Goal: Book appointment/travel/reservation

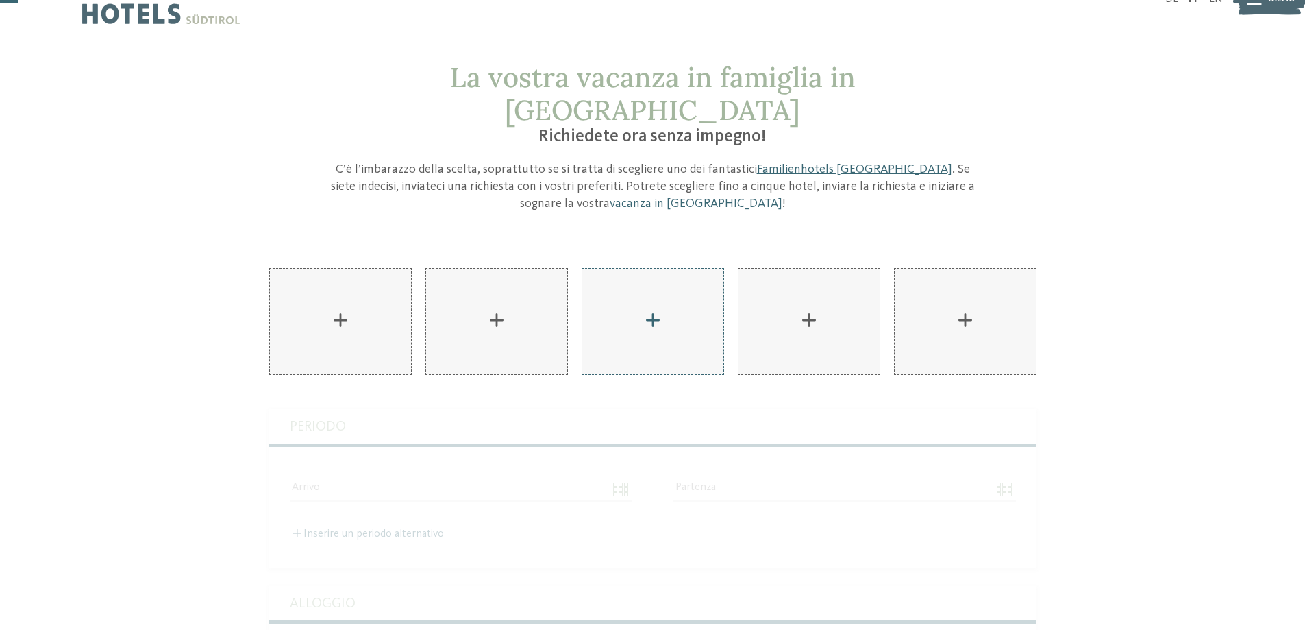
scroll to position [69, 0]
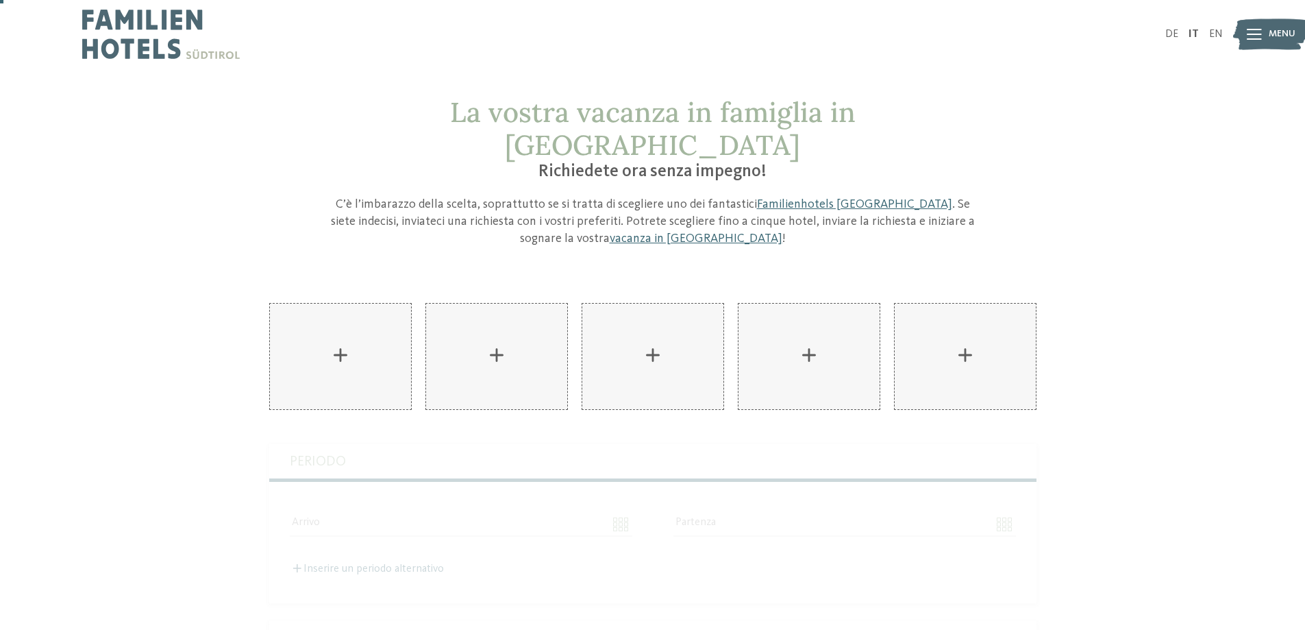
scroll to position [0, 0]
click at [158, 58] on img at bounding box center [161, 34] width 158 height 69
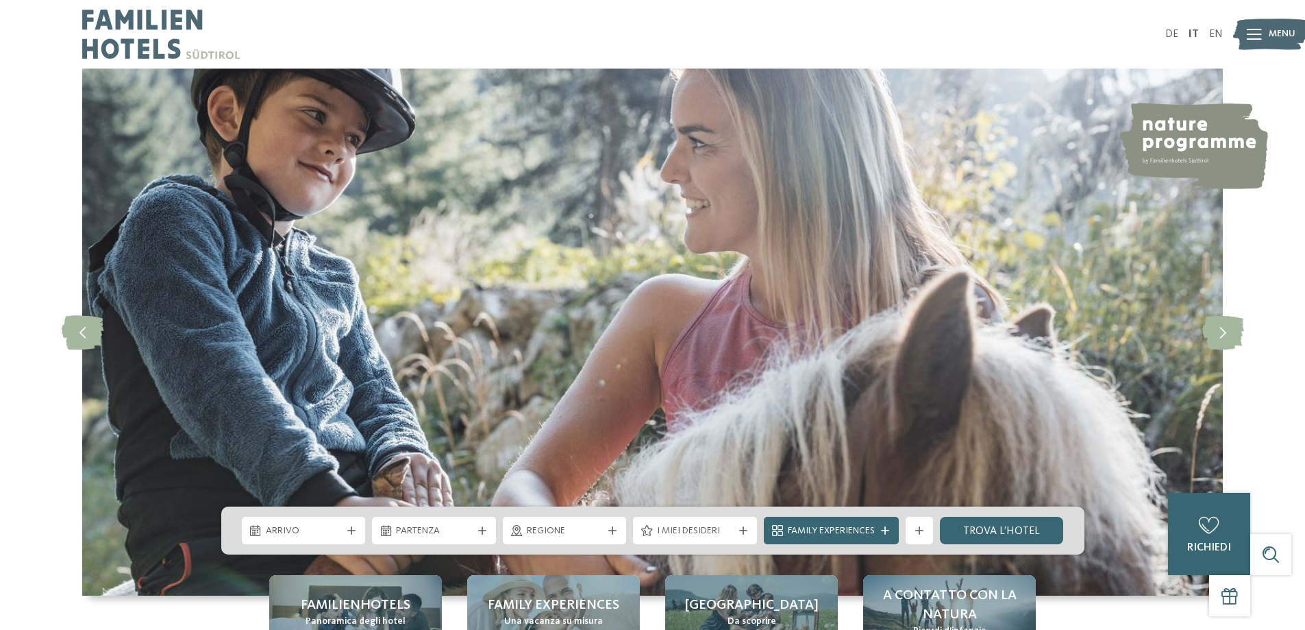
click at [1275, 35] on span "Menu" at bounding box center [1282, 34] width 27 height 14
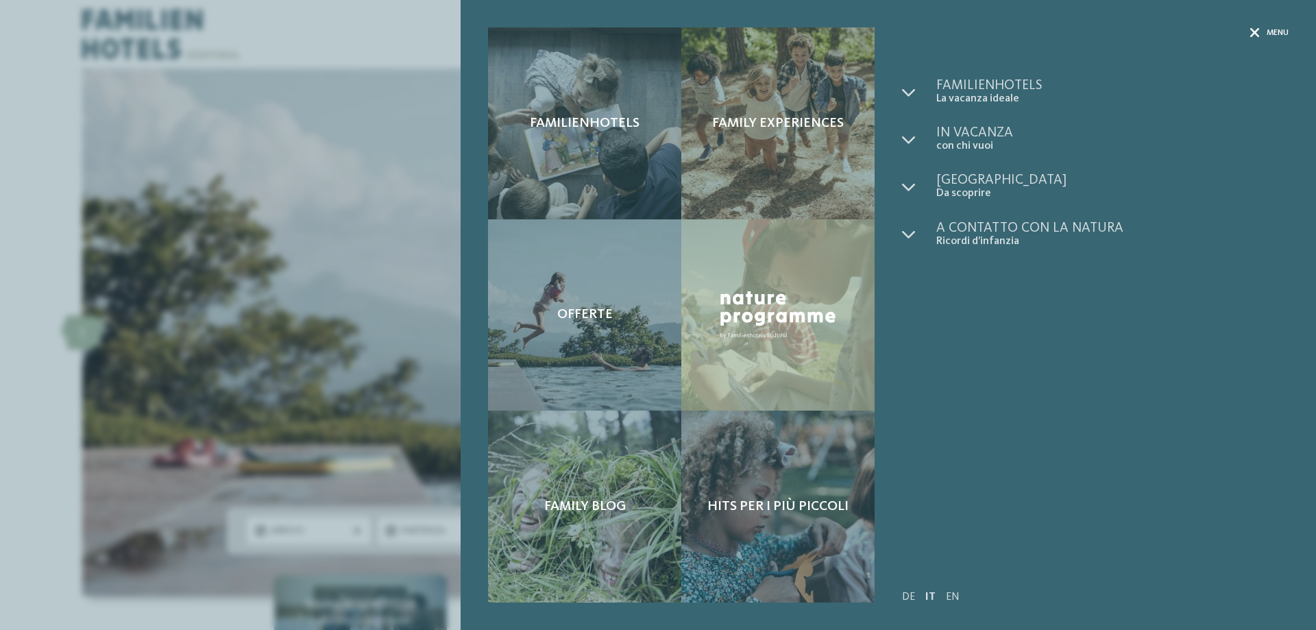
drag, startPoint x: 1262, startPoint y: 30, endPoint x: 1253, endPoint y: 31, distance: 8.9
click at [1262, 29] on div "Menu" at bounding box center [1269, 33] width 38 height 12
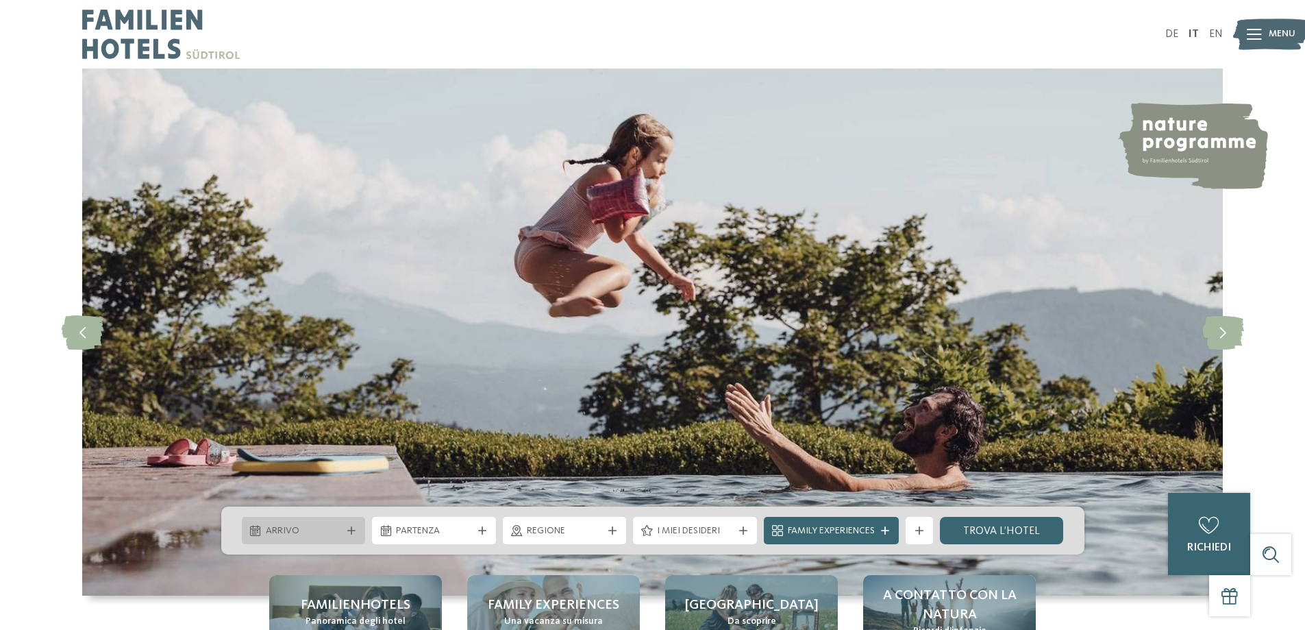
click at [345, 530] on div at bounding box center [352, 530] width 14 height 8
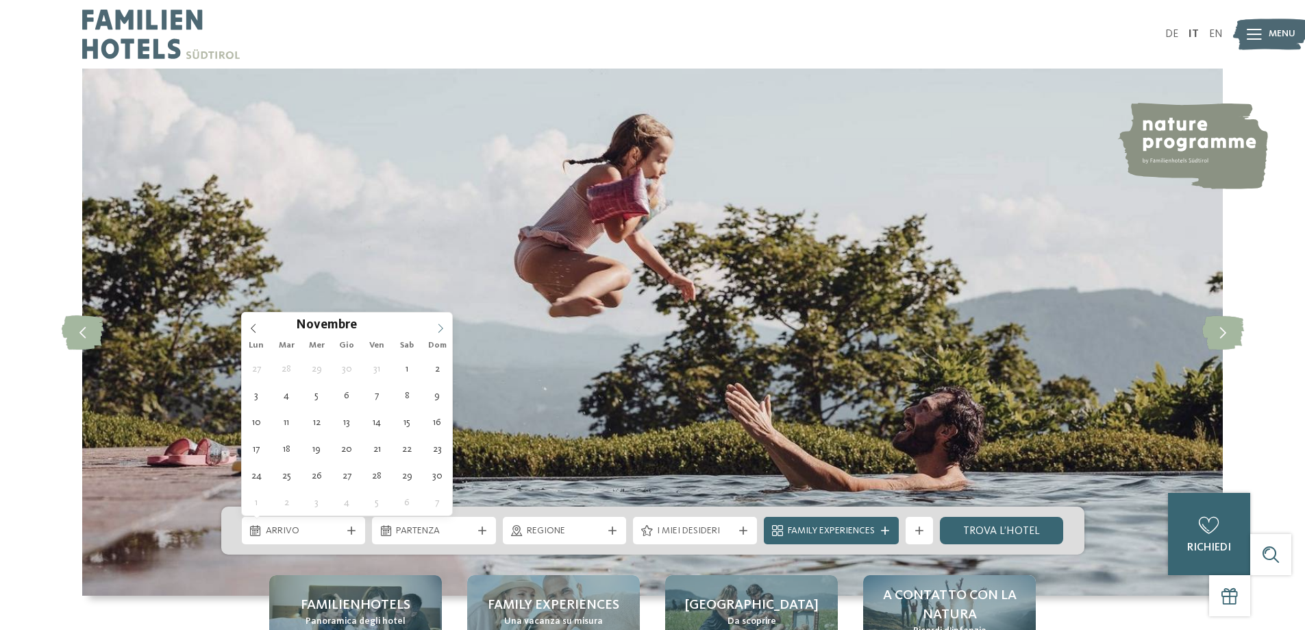
click at [434, 325] on span at bounding box center [440, 323] width 23 height 23
type input "****"
click at [434, 325] on span at bounding box center [440, 323] width 23 height 23
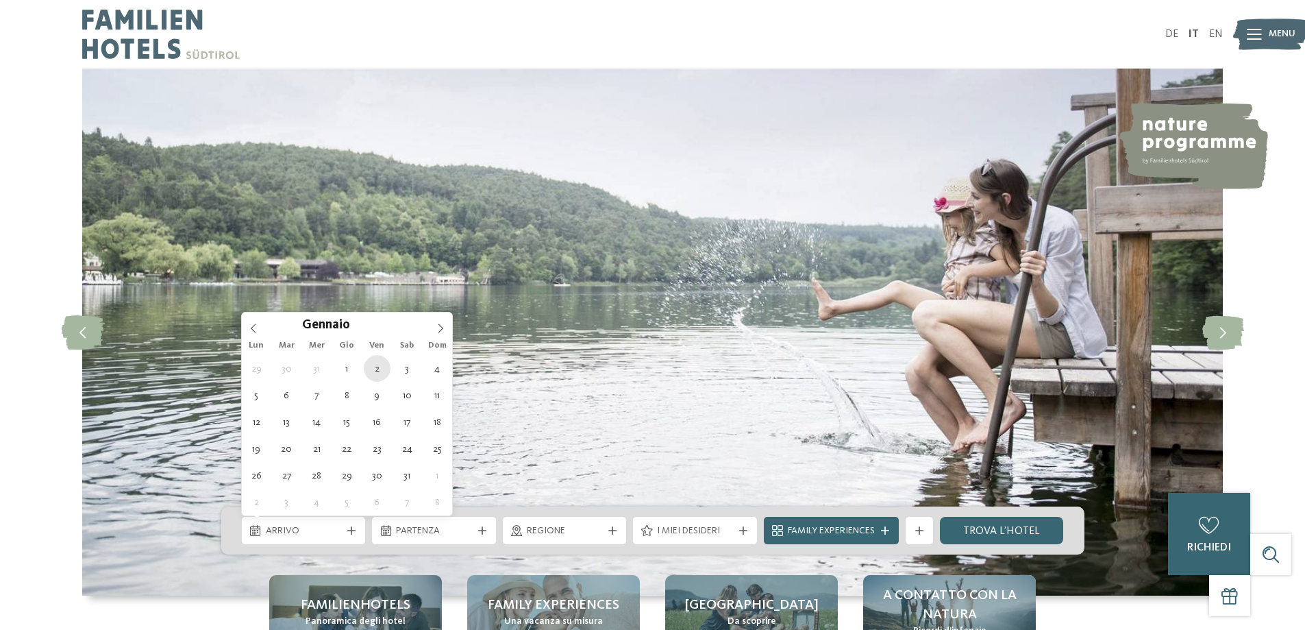
type div "02.01.2026"
type input "****"
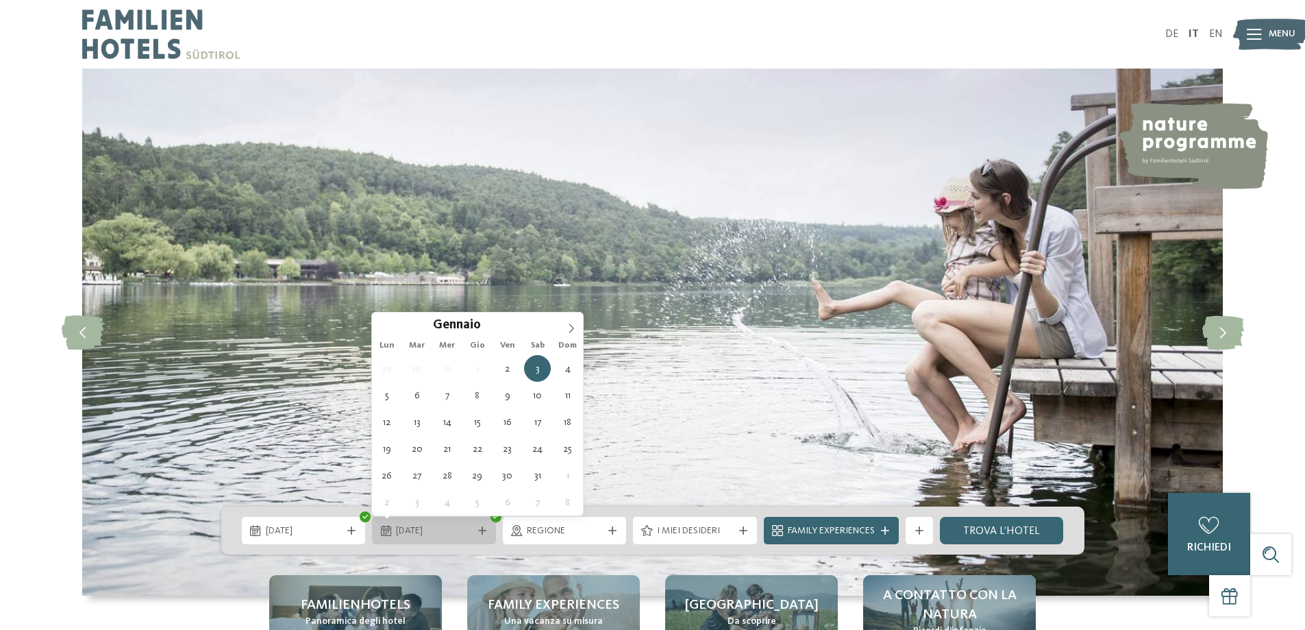
click at [479, 533] on icon at bounding box center [482, 530] width 8 height 8
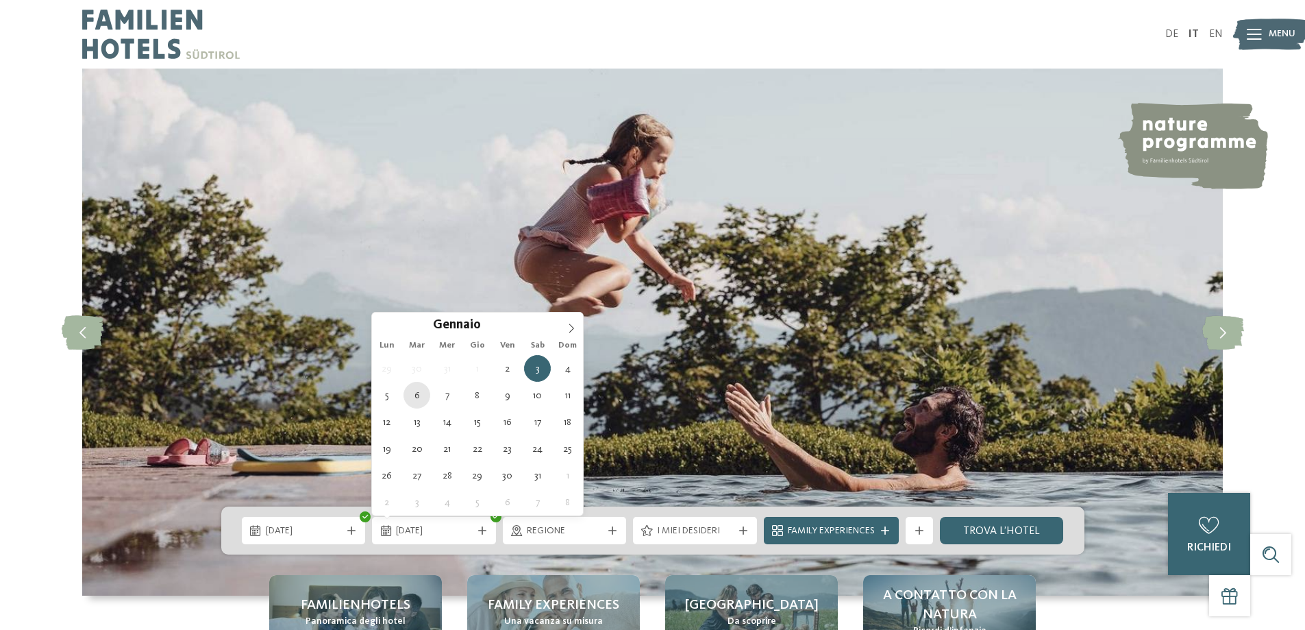
type div "06.01.2026"
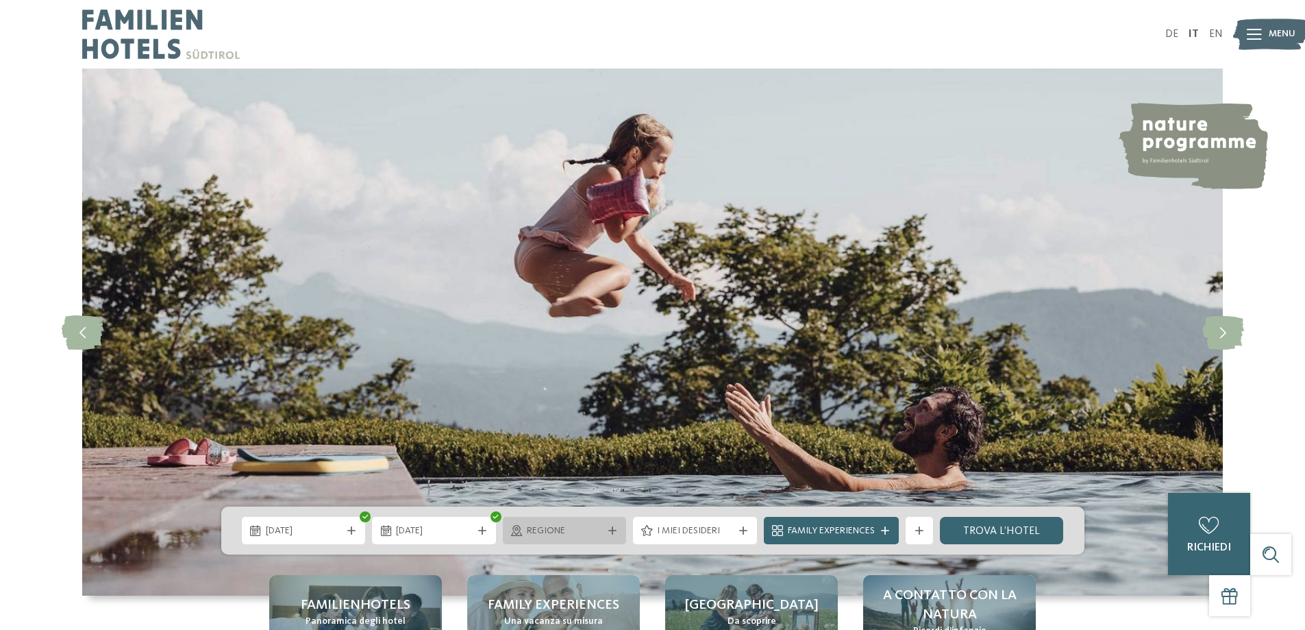
click at [611, 534] on div "Regione" at bounding box center [565, 530] width 124 height 27
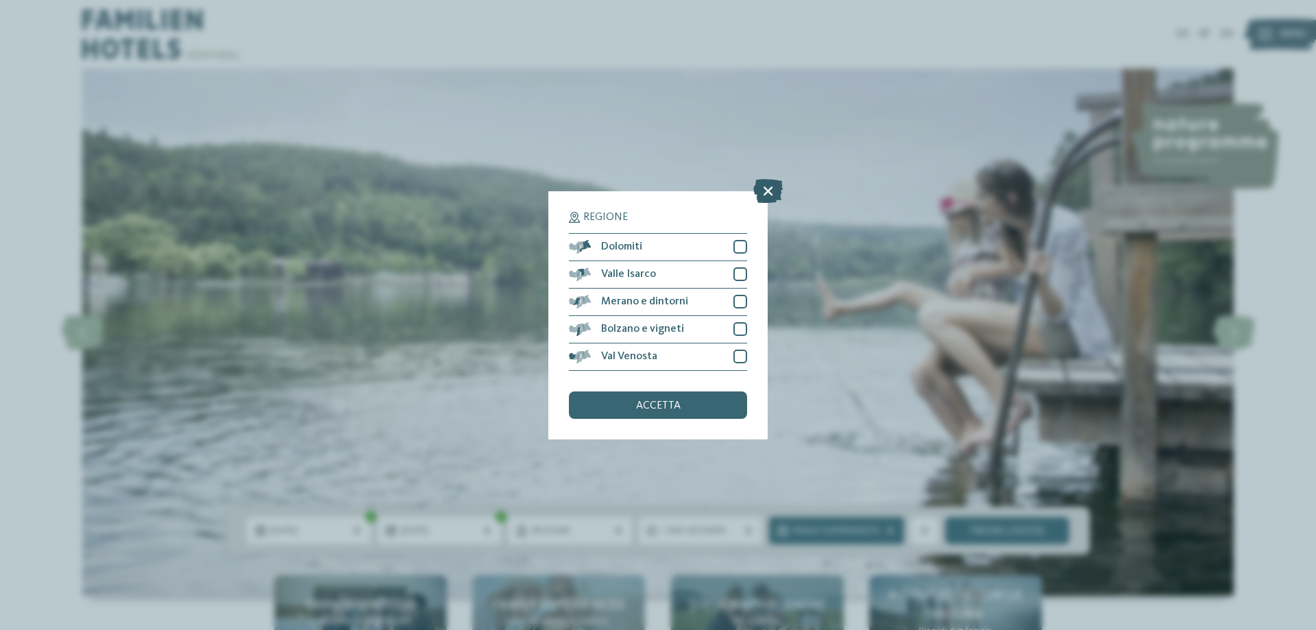
click at [769, 193] on icon at bounding box center [767, 190] width 29 height 24
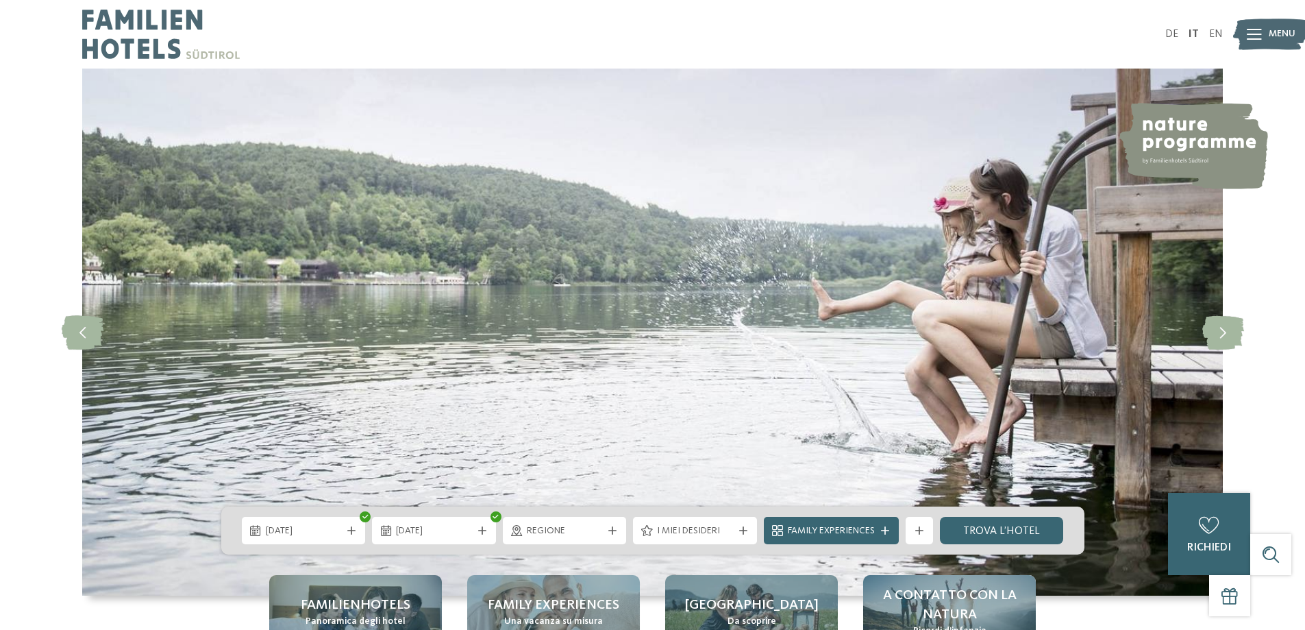
click at [134, 22] on img at bounding box center [161, 34] width 158 height 69
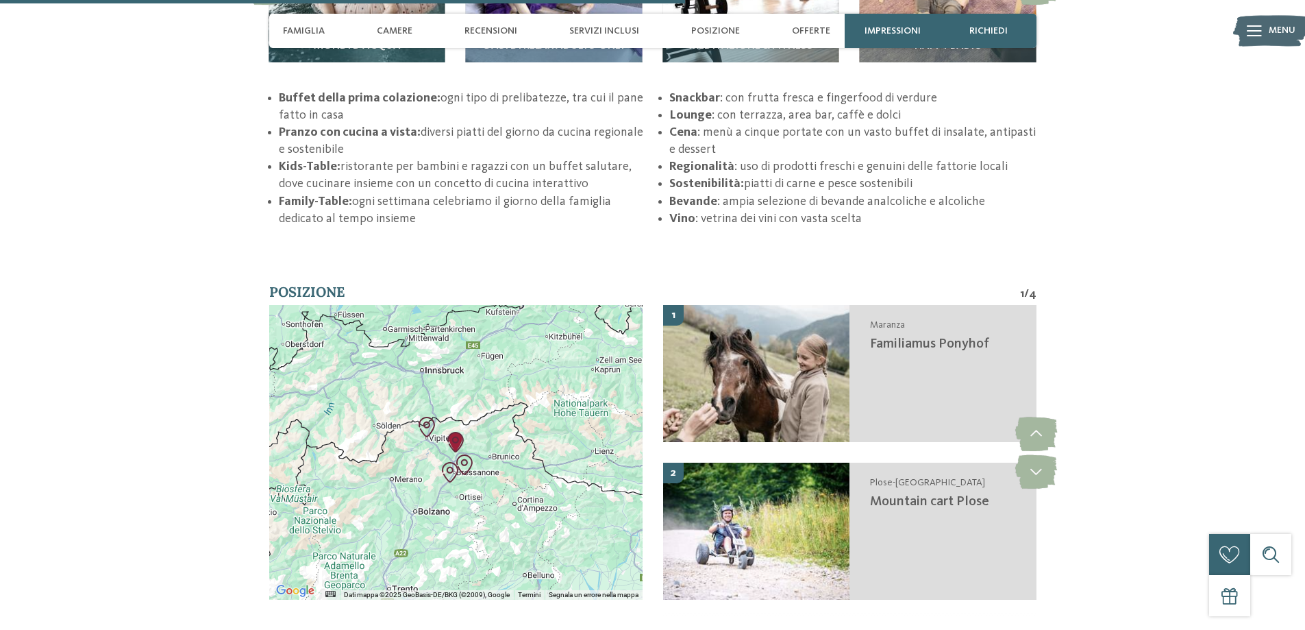
scroll to position [2535, 0]
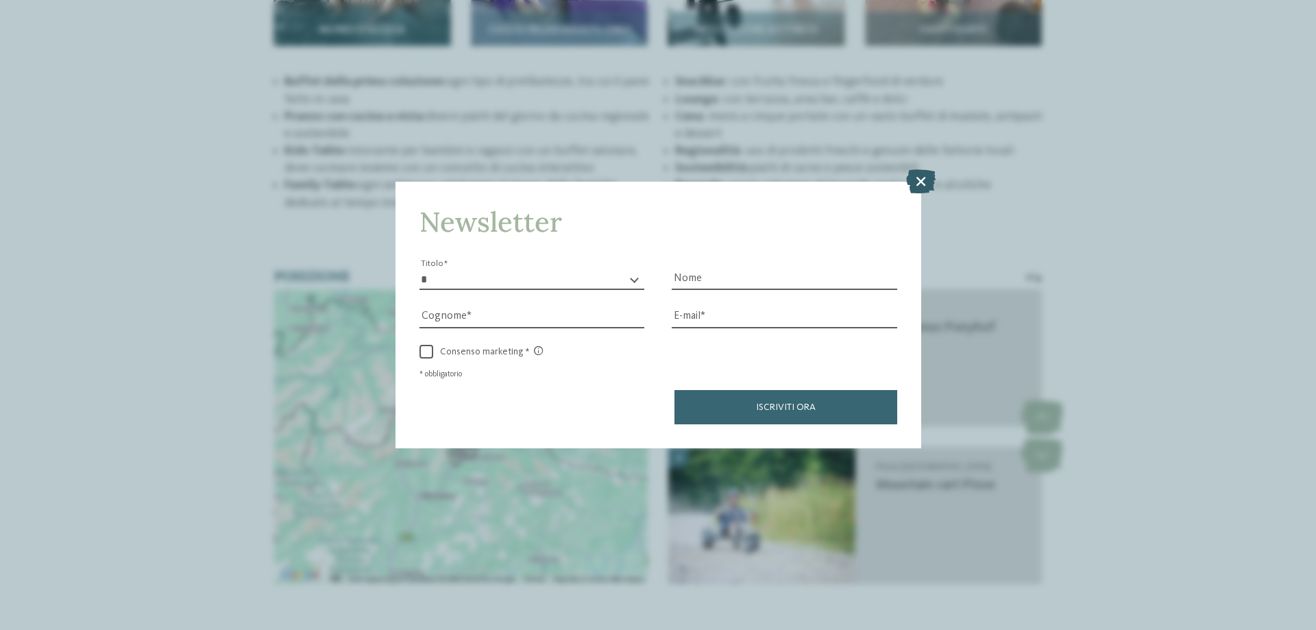
click at [917, 175] on icon at bounding box center [920, 181] width 29 height 24
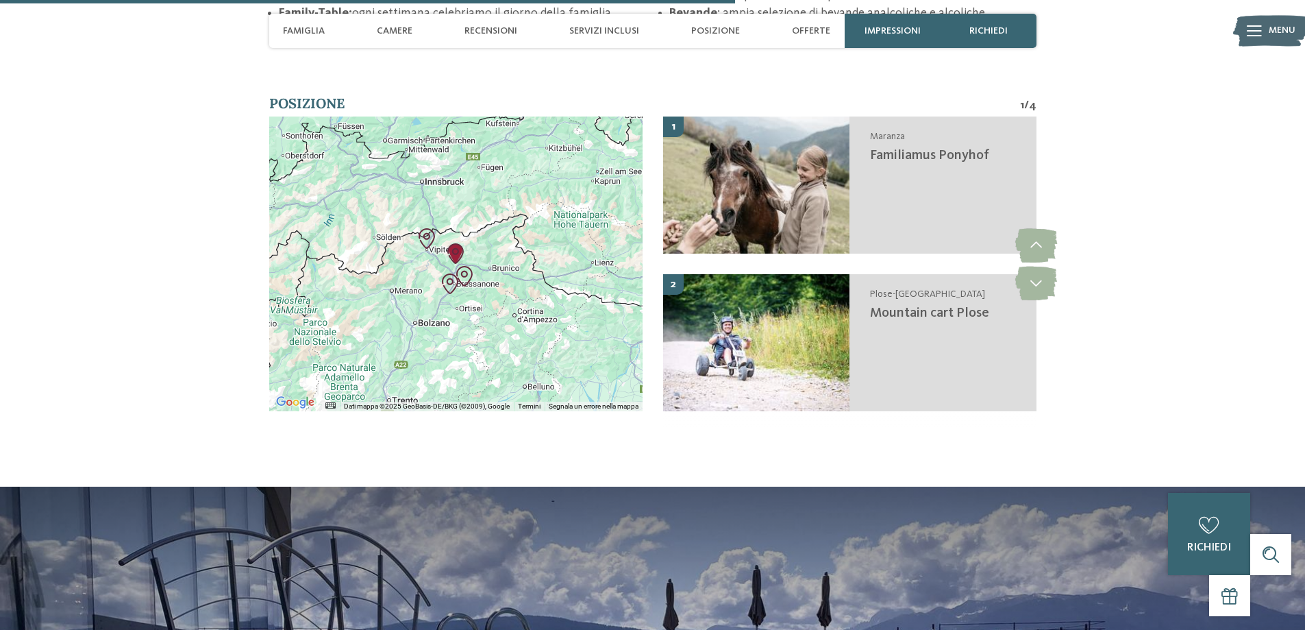
scroll to position [2604, 0]
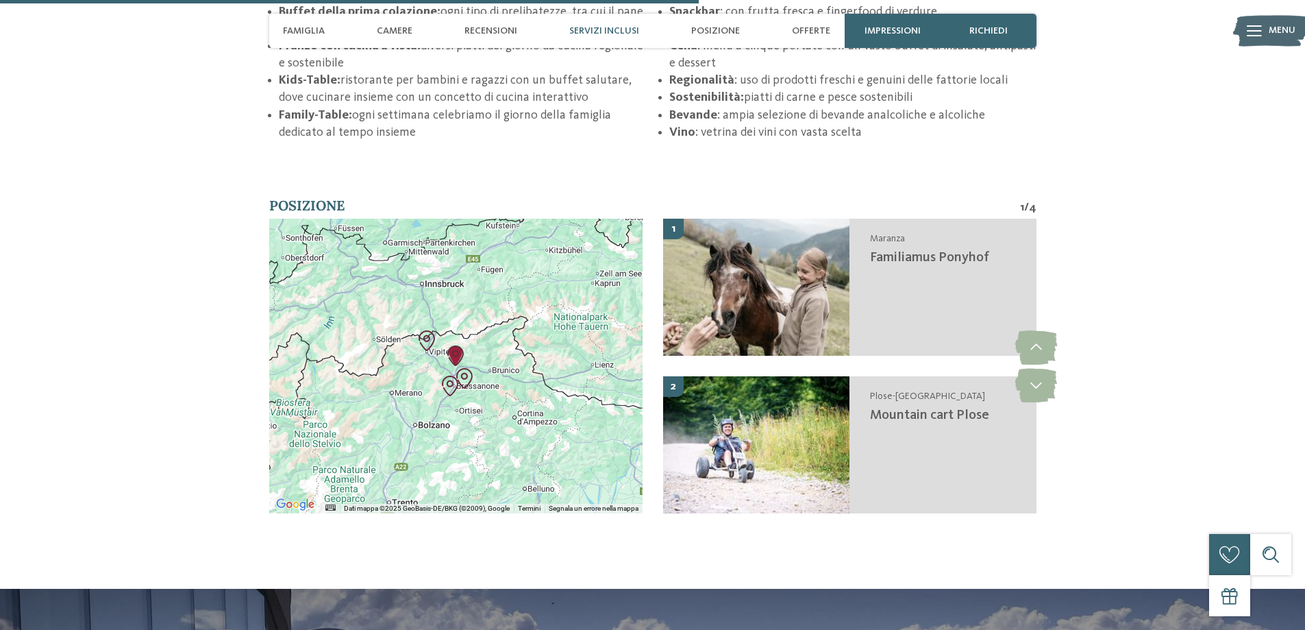
click at [613, 27] on span "Servizi inclusi" at bounding box center [604, 31] width 70 height 12
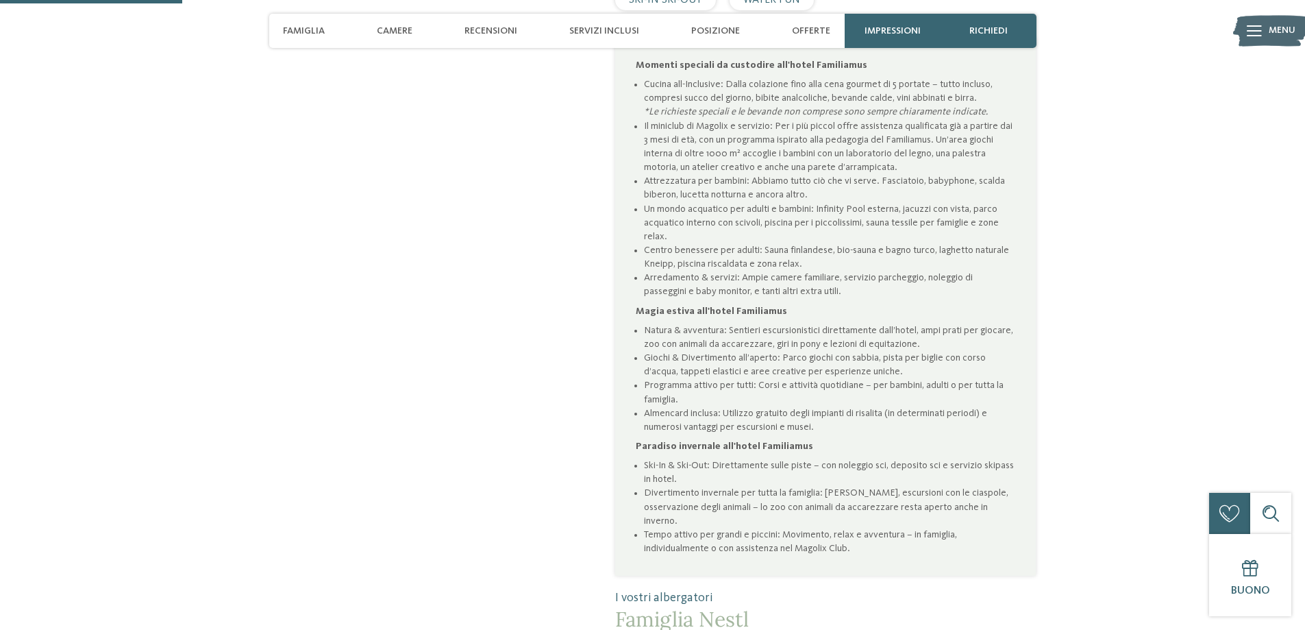
scroll to position [617, 0]
